Goal: Book appointment/travel/reservation

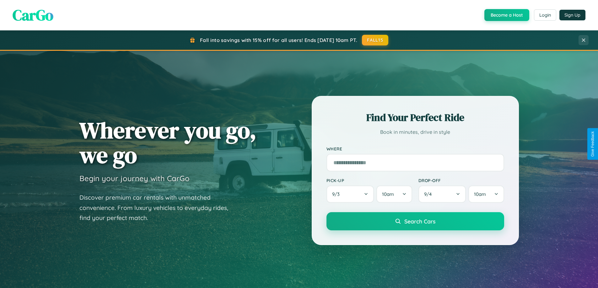
scroll to position [271, 0]
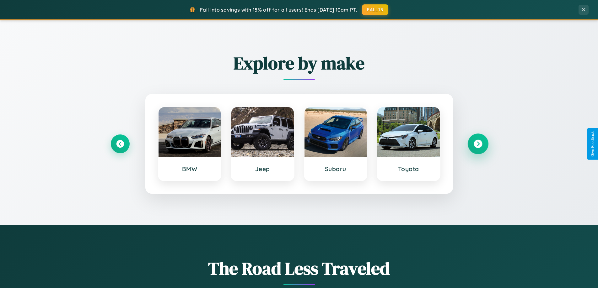
click at [478, 144] on icon at bounding box center [478, 144] width 8 height 8
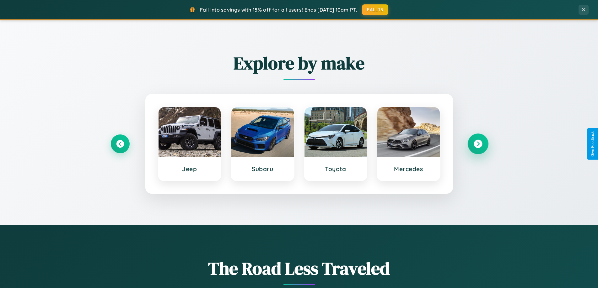
click at [478, 144] on icon at bounding box center [478, 144] width 8 height 8
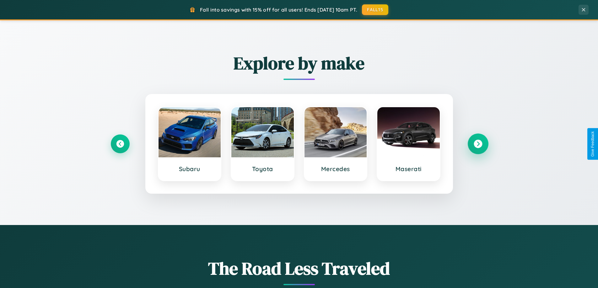
click at [478, 144] on icon at bounding box center [478, 144] width 8 height 8
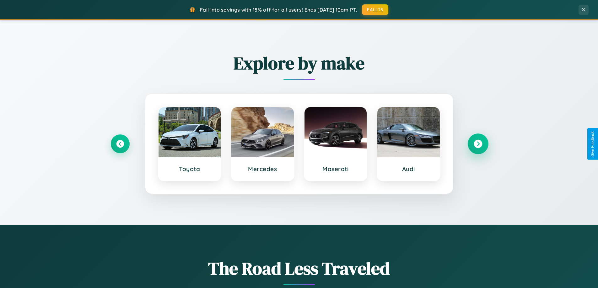
click at [478, 144] on icon at bounding box center [478, 144] width 8 height 8
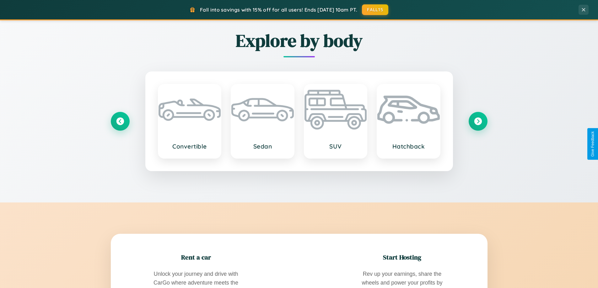
scroll to position [1008, 0]
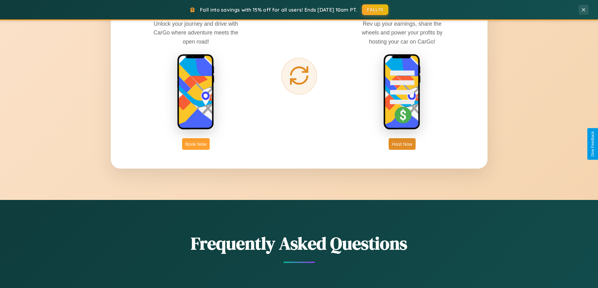
click at [196, 144] on button "Book Now" at bounding box center [196, 144] width 28 height 12
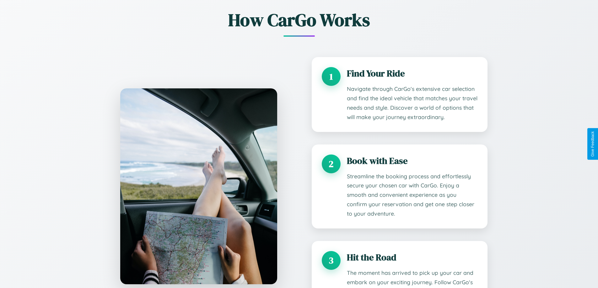
scroll to position [85, 0]
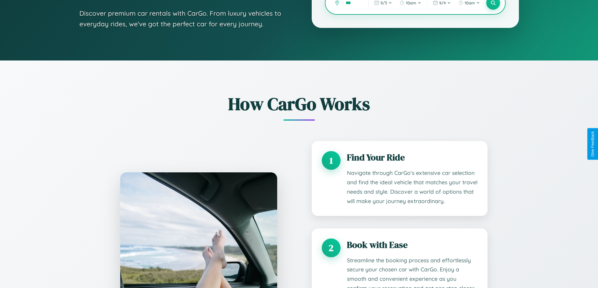
type input "****"
